Goal: Task Accomplishment & Management: Use online tool/utility

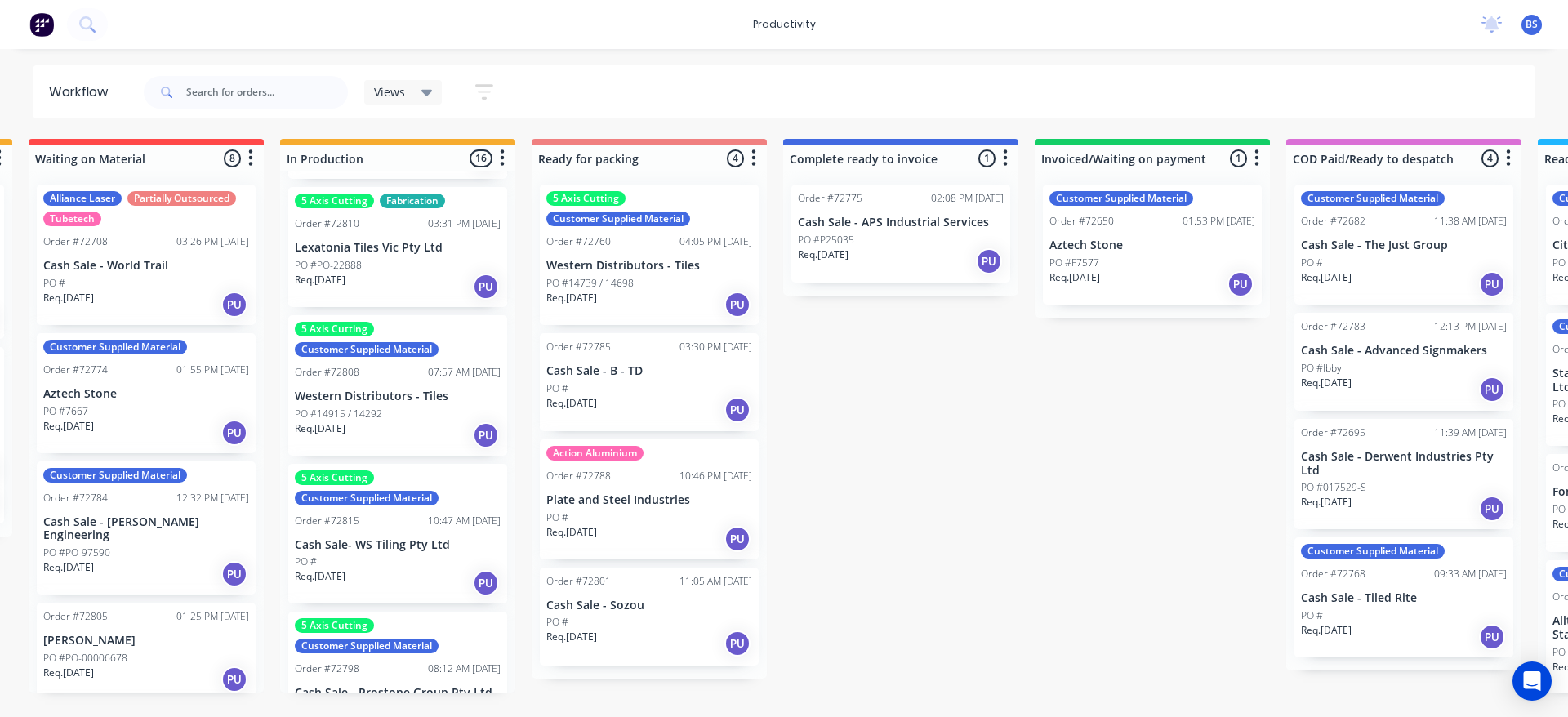
scroll to position [1632, 0]
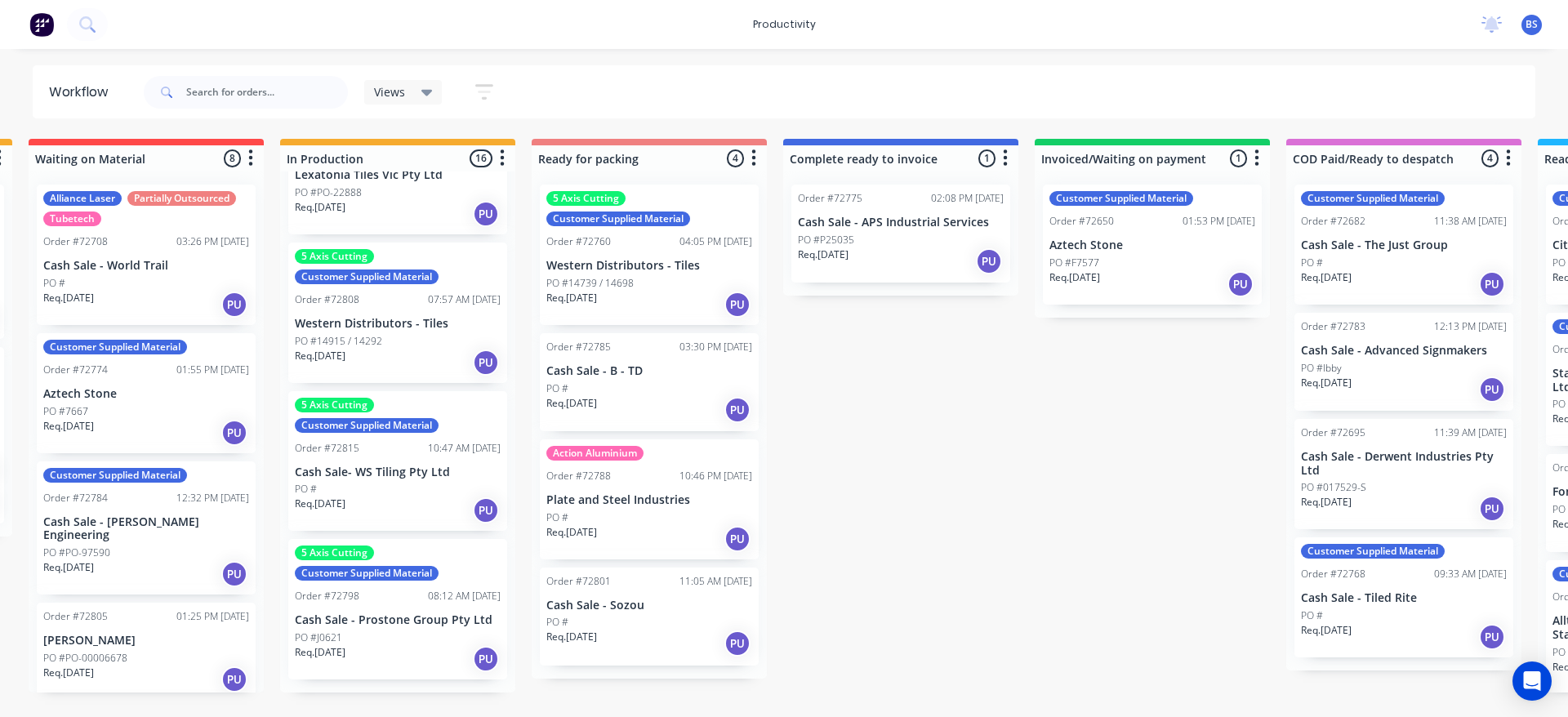
click at [418, 524] on div "Req. [DATE] PU" at bounding box center [397, 510] width 206 height 28
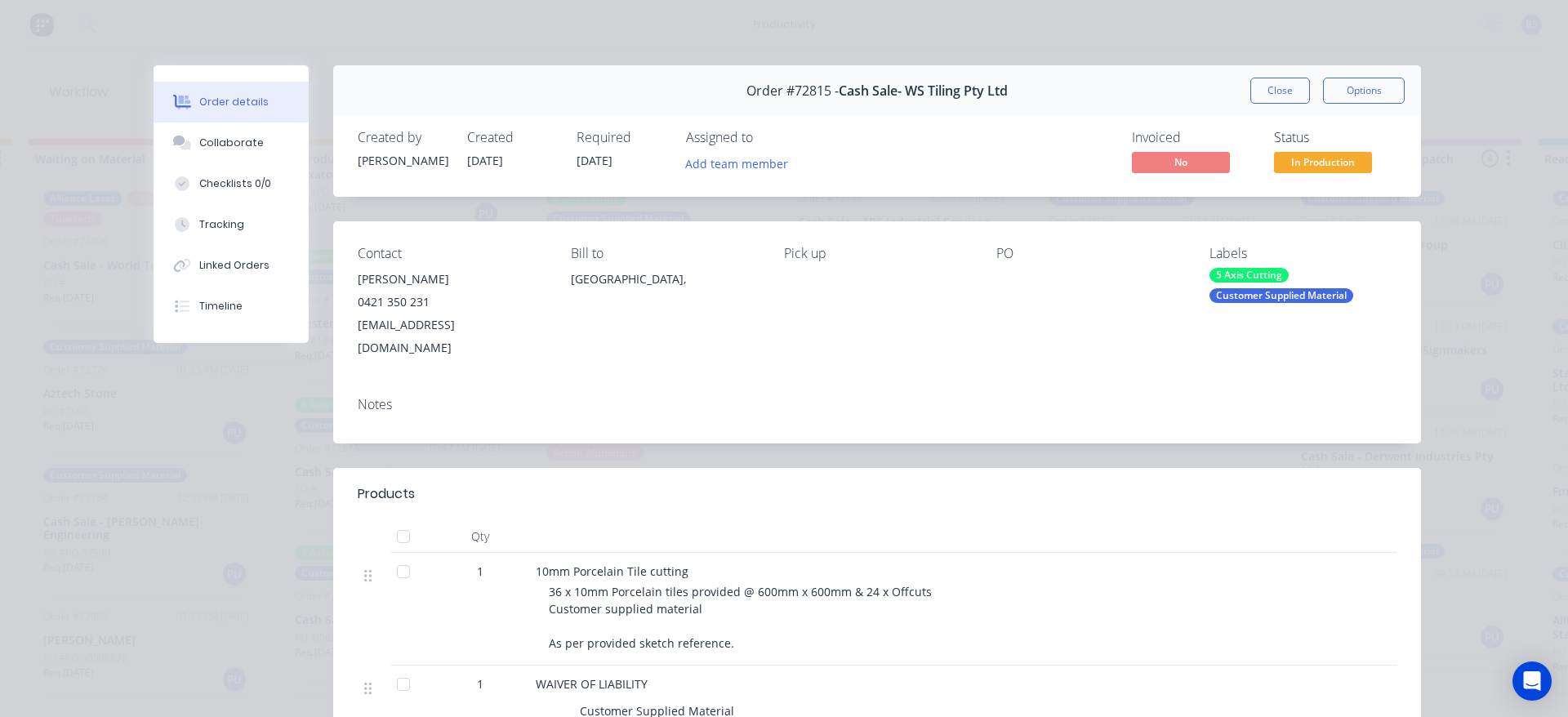
click at [1294, 159] on span "In Production" at bounding box center [1322, 161] width 98 height 20
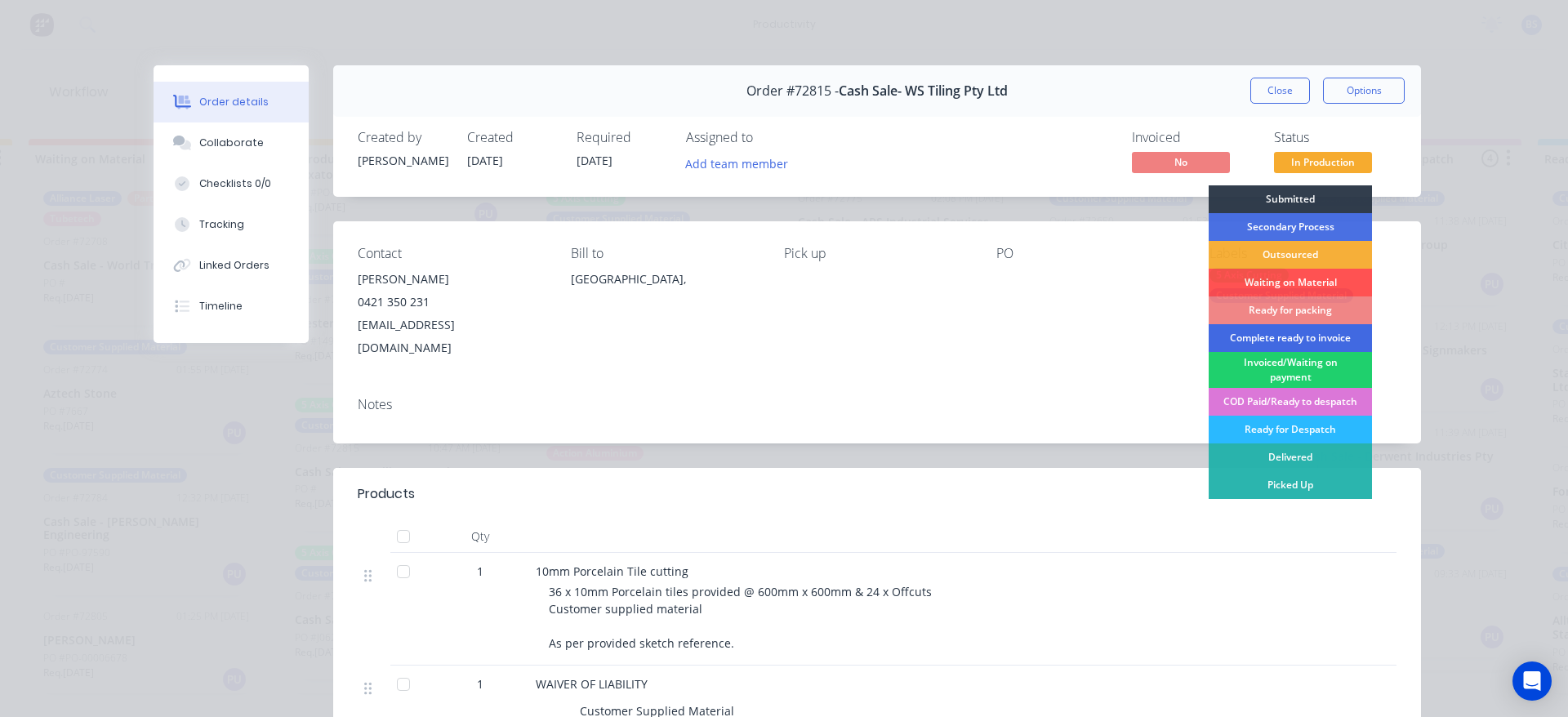
click at [1268, 337] on div "Complete ready to invoice" at bounding box center [1290, 337] width 163 height 28
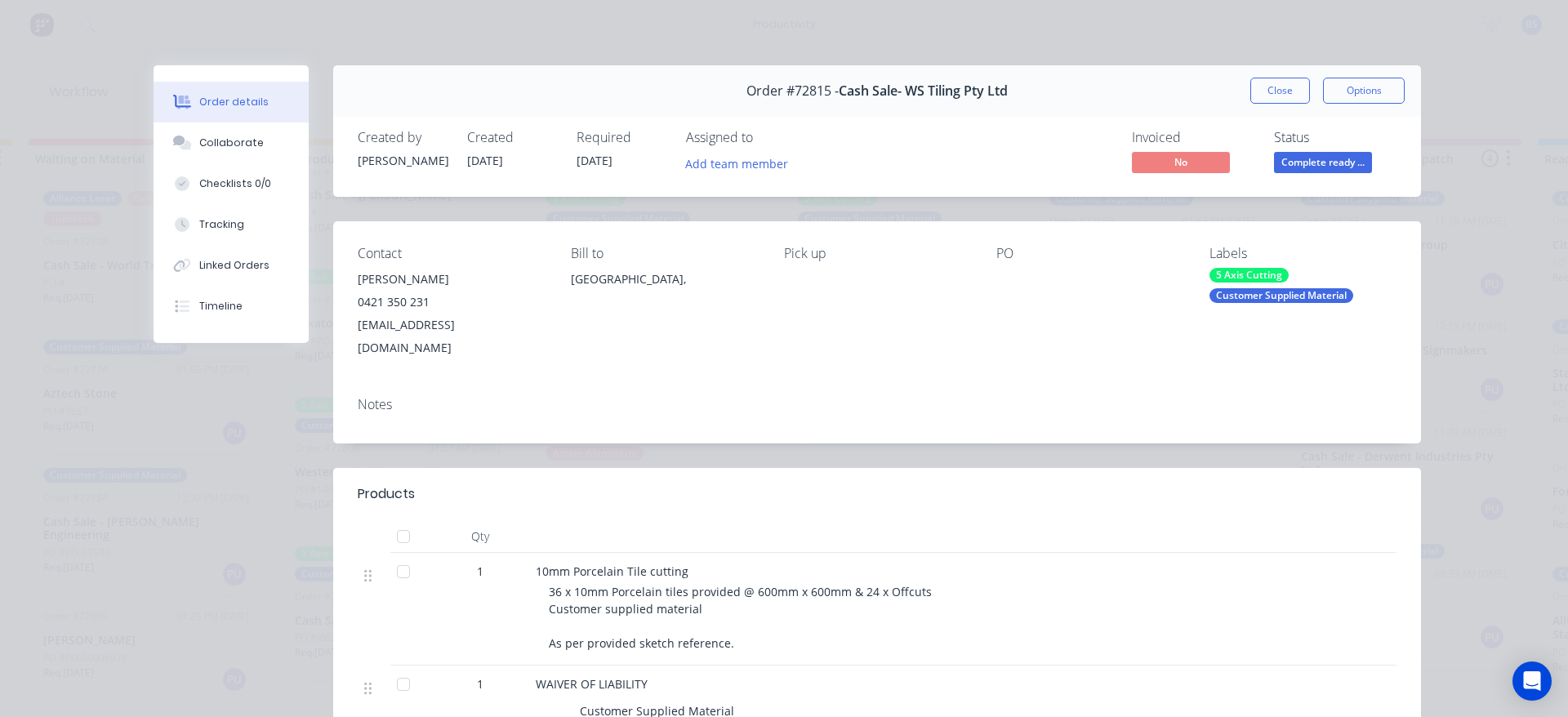
scroll to position [1524, 0]
click at [1287, 91] on button "Close" at bounding box center [1280, 90] width 59 height 26
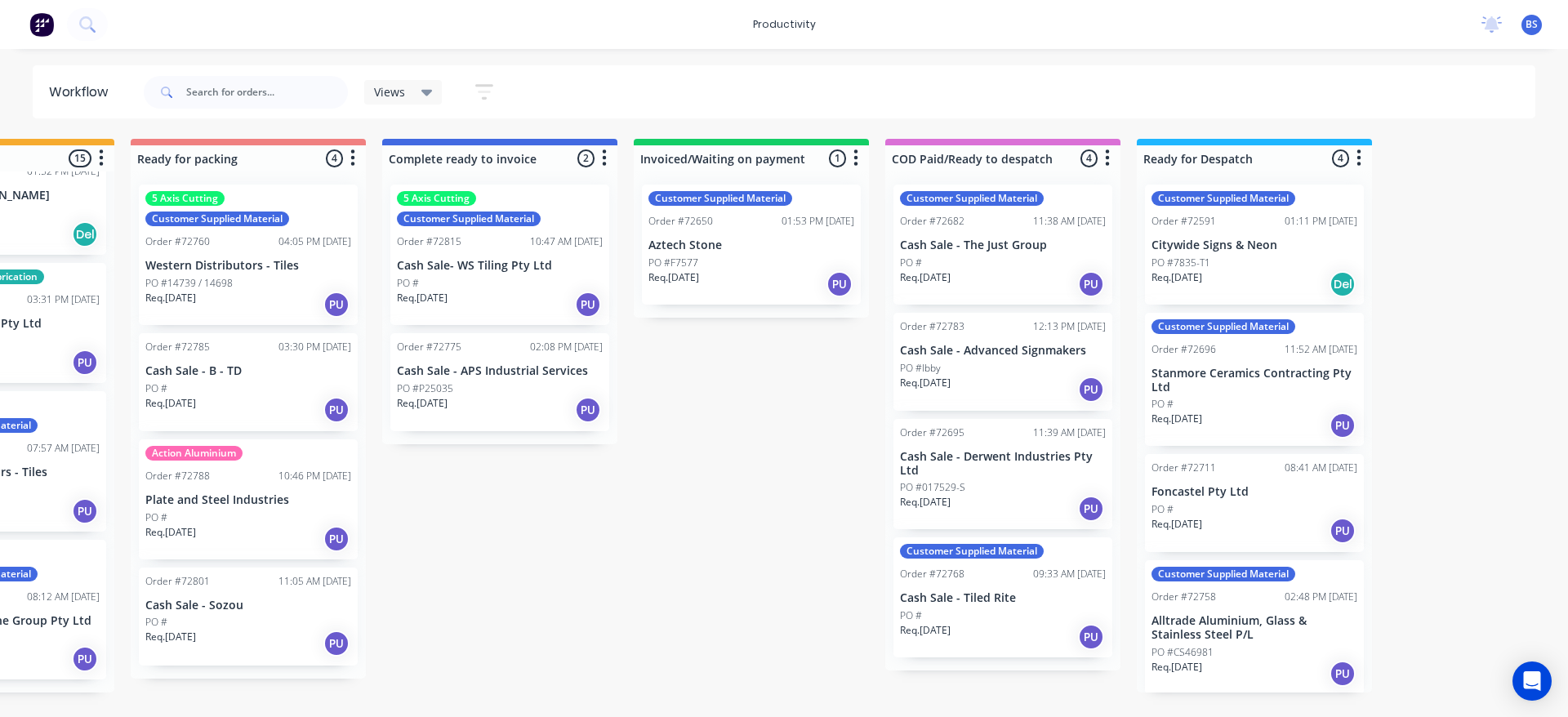
scroll to position [0, 1392]
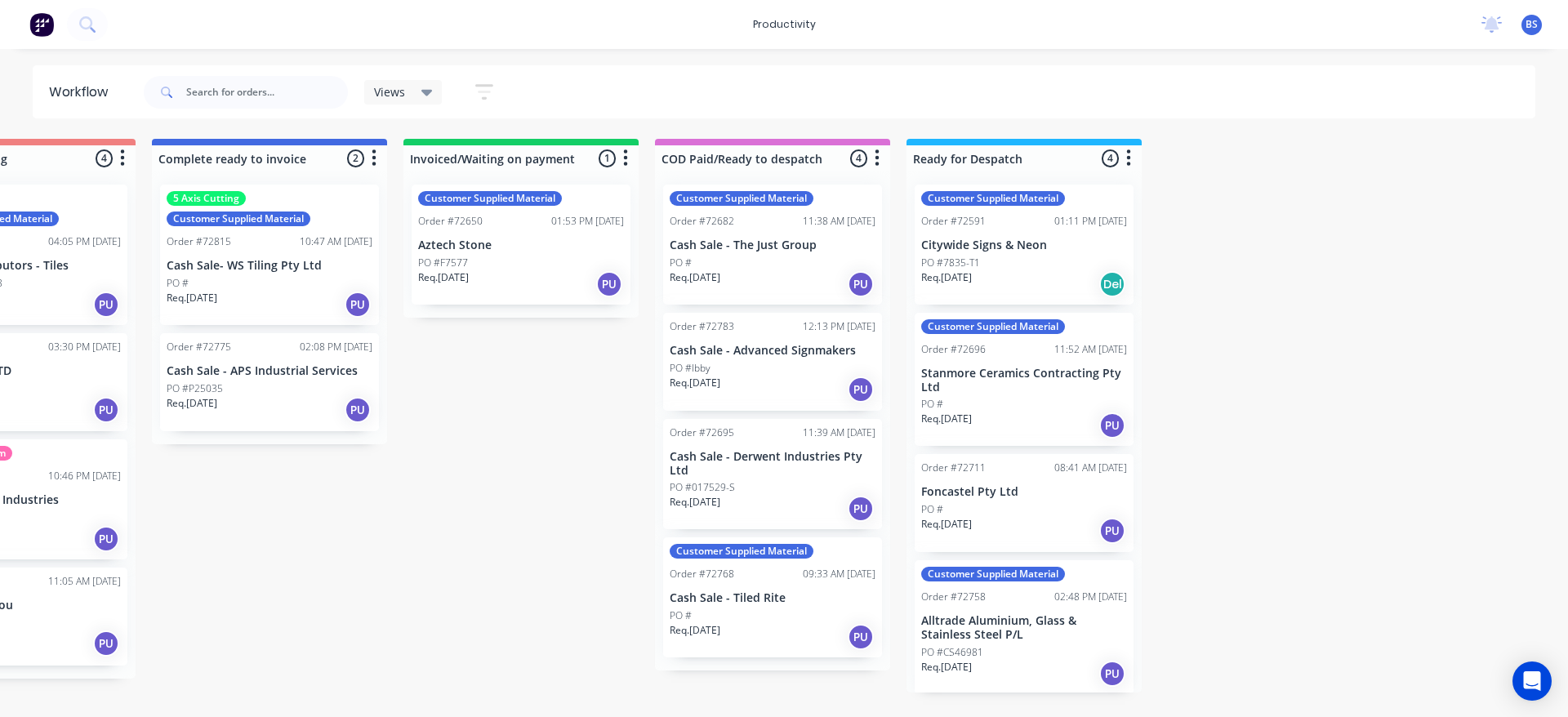
click at [779, 489] on div "PO #017529-S" at bounding box center [772, 487] width 206 height 14
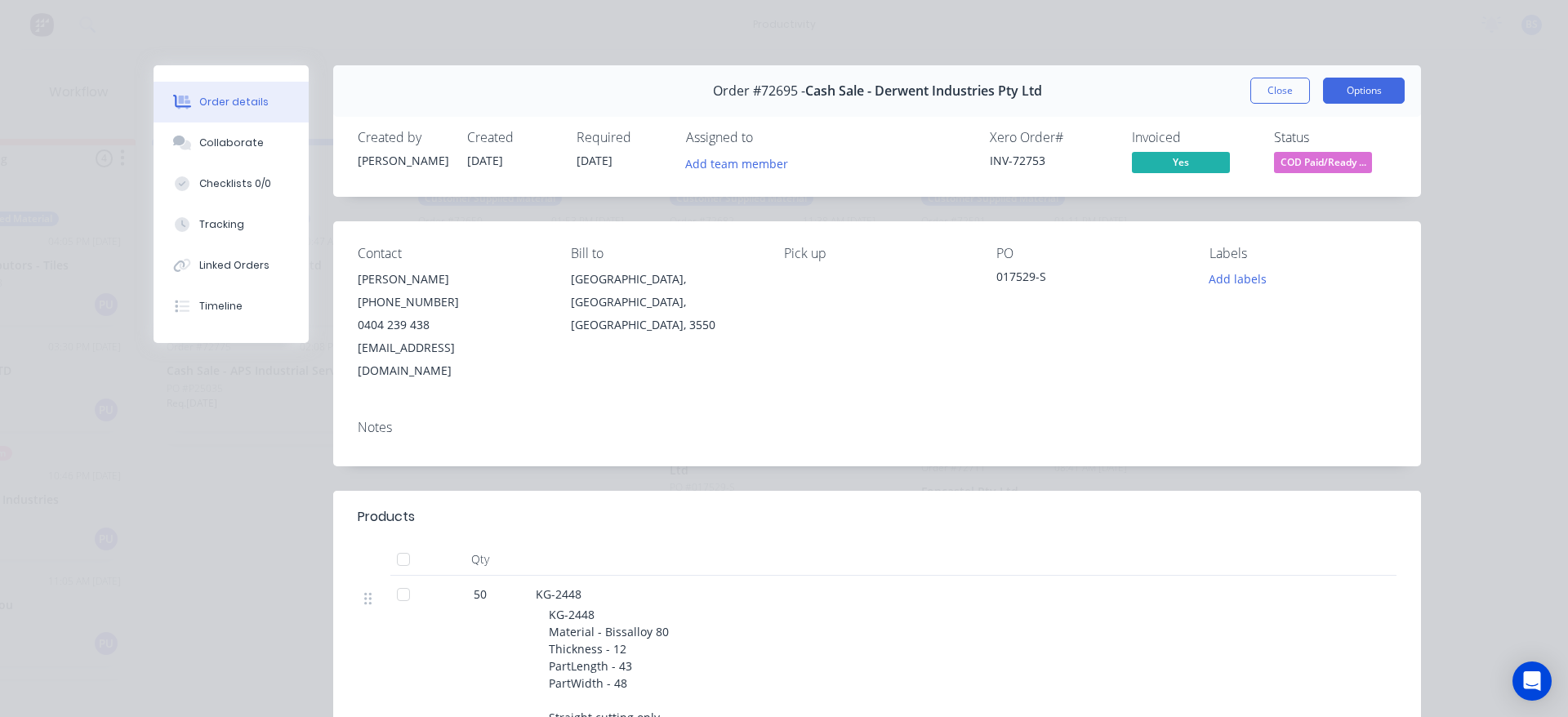
click at [1391, 92] on button "Options" at bounding box center [1363, 90] width 82 height 26
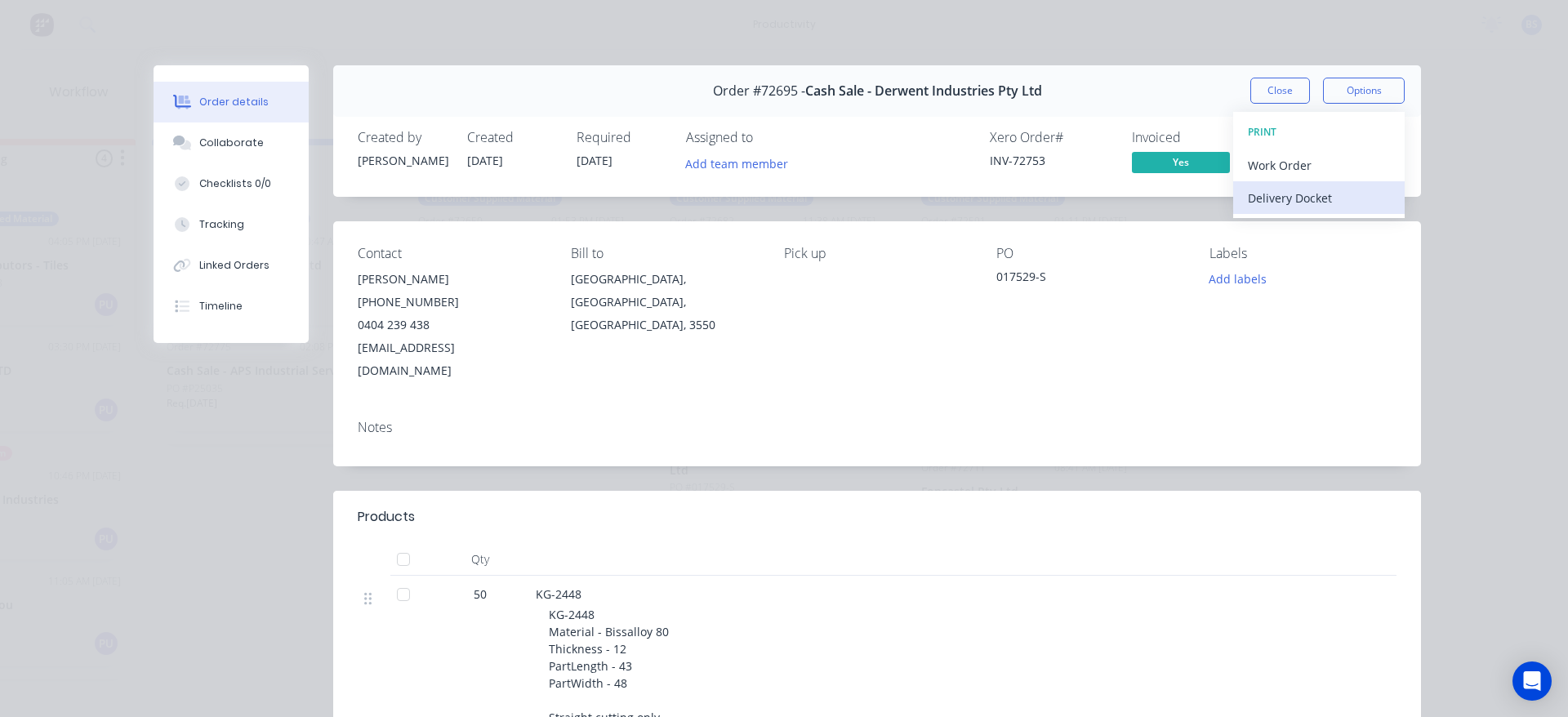
click at [1321, 200] on div "Delivery Docket" at bounding box center [1319, 197] width 142 height 24
click at [1321, 200] on div "Standard" at bounding box center [1319, 197] width 142 height 24
click at [1261, 95] on button "Close" at bounding box center [1280, 90] width 59 height 26
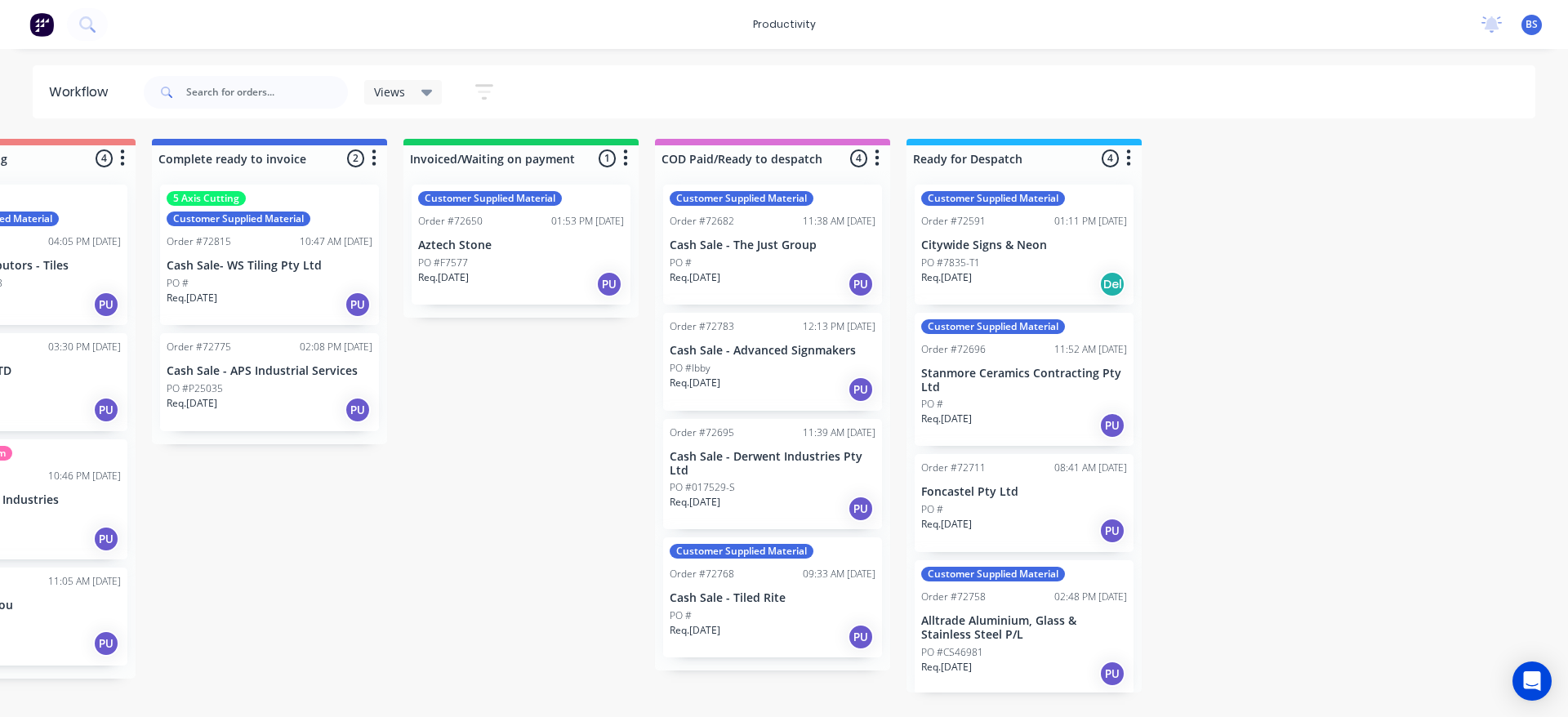
click at [243, 308] on div "Req. [DATE] PU" at bounding box center [269, 304] width 206 height 28
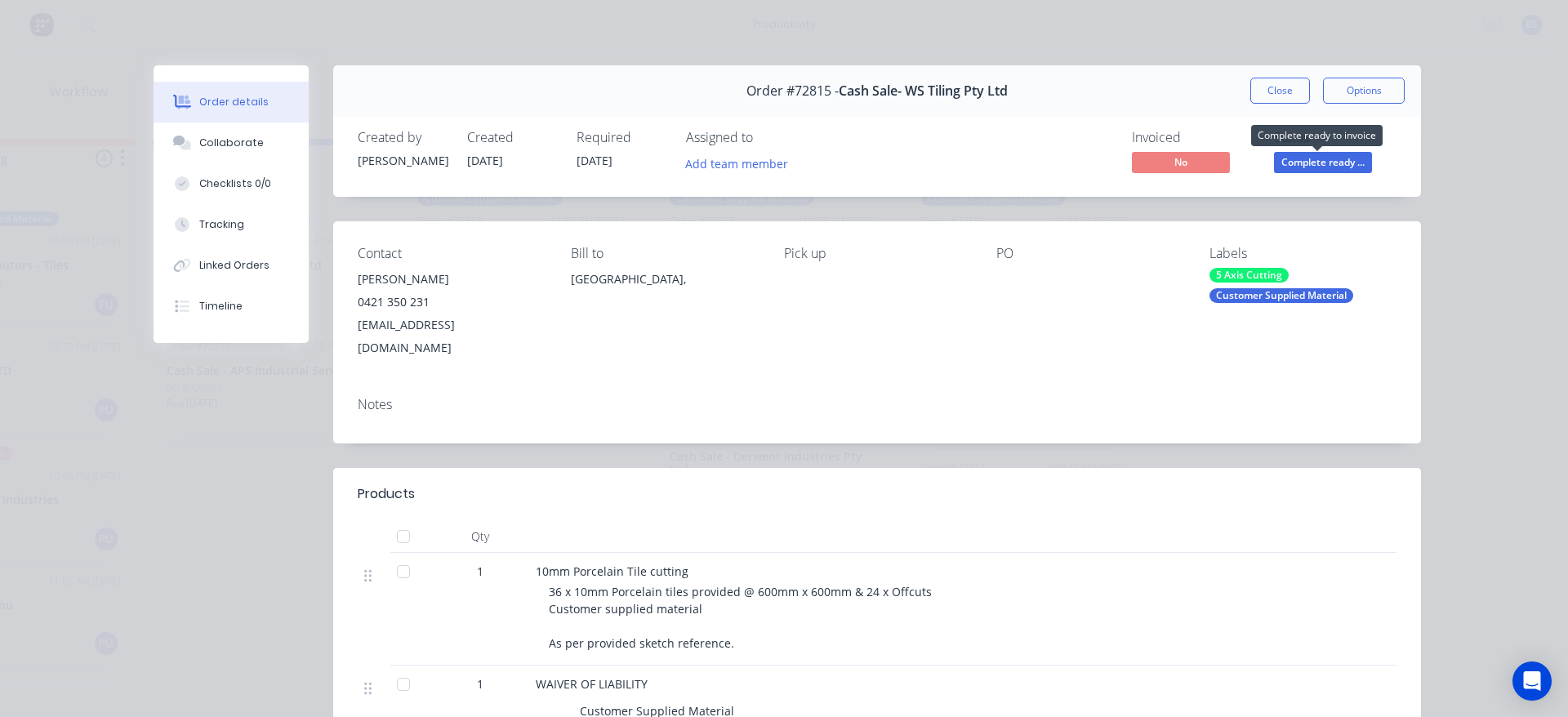
click at [1279, 160] on span "Complete ready ..." at bounding box center [1322, 161] width 98 height 20
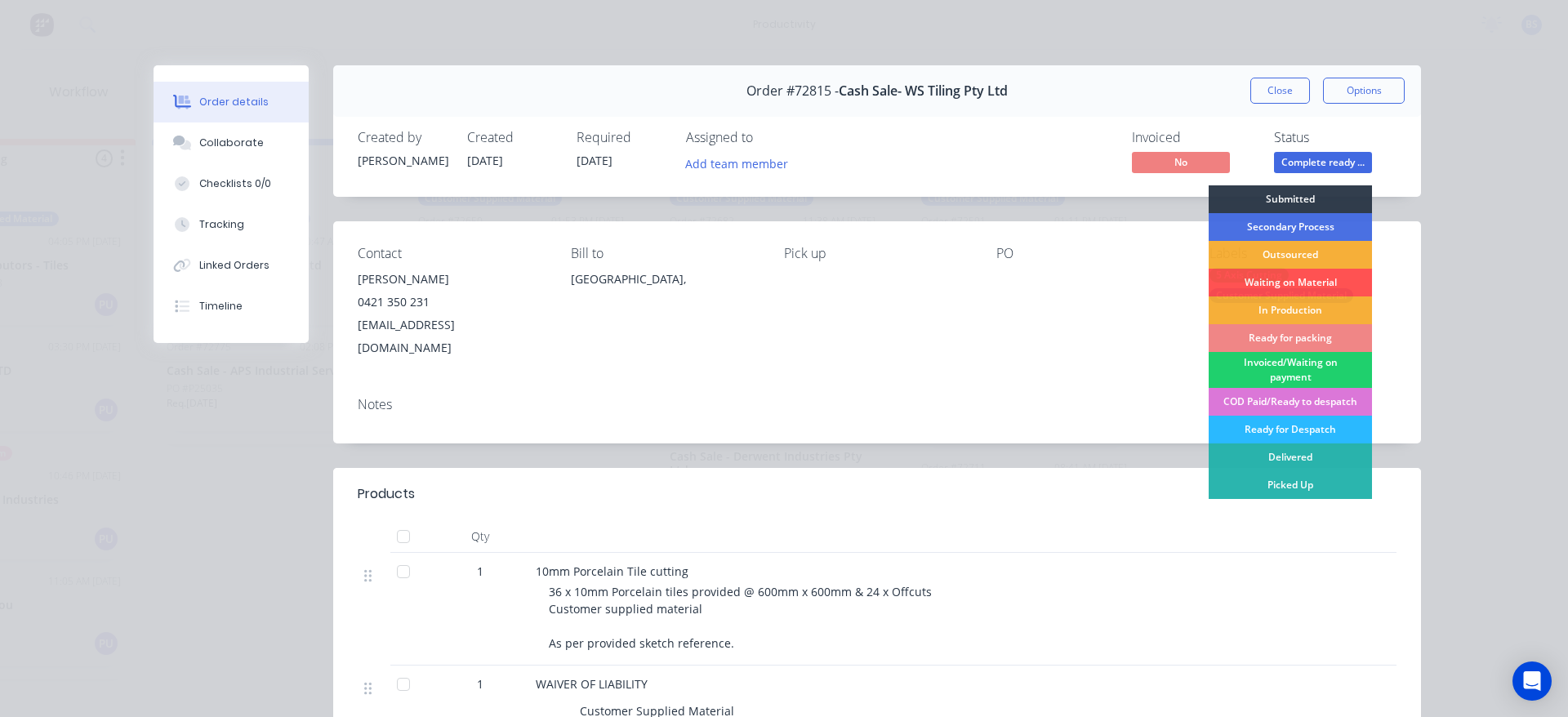
click at [1272, 96] on button "Close" at bounding box center [1280, 90] width 59 height 26
